Goal: Task Accomplishment & Management: Manage account settings

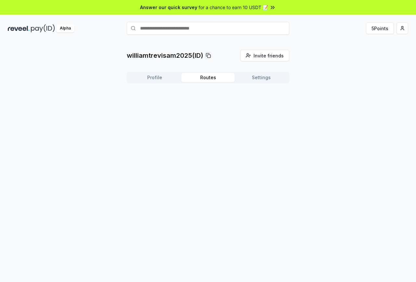
click at [212, 75] on button "Routes" at bounding box center [207, 77] width 53 height 9
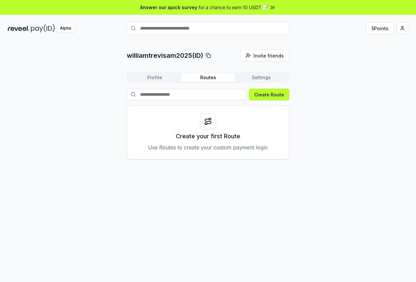
click at [159, 76] on button "Profile" at bounding box center [154, 77] width 53 height 9
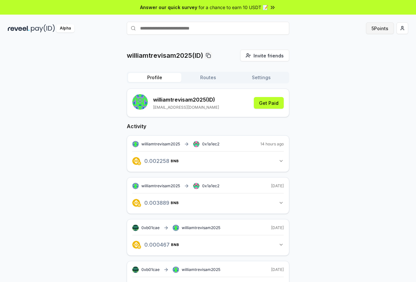
click at [383, 28] on button "5 Points" at bounding box center [380, 28] width 28 height 12
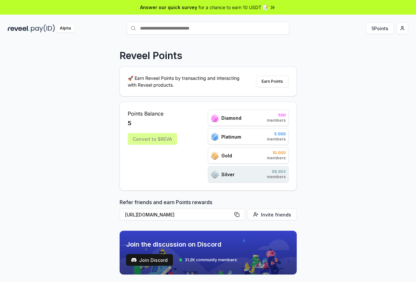
click at [65, 29] on div "Alpha" at bounding box center [65, 28] width 18 height 8
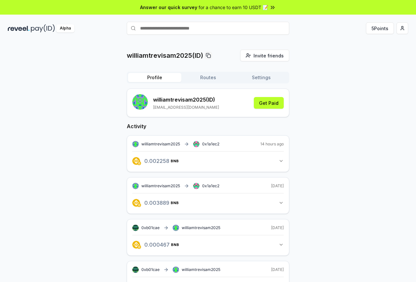
click at [281, 161] on icon "button" at bounding box center [280, 161] width 5 height 5
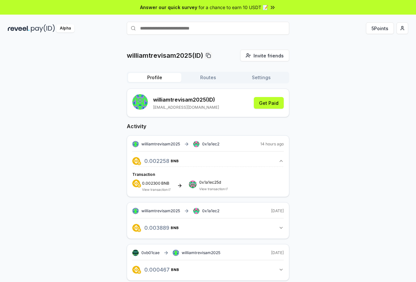
click at [281, 161] on icon "button" at bounding box center [280, 161] width 5 height 5
